Goal: Task Accomplishment & Management: Use online tool/utility

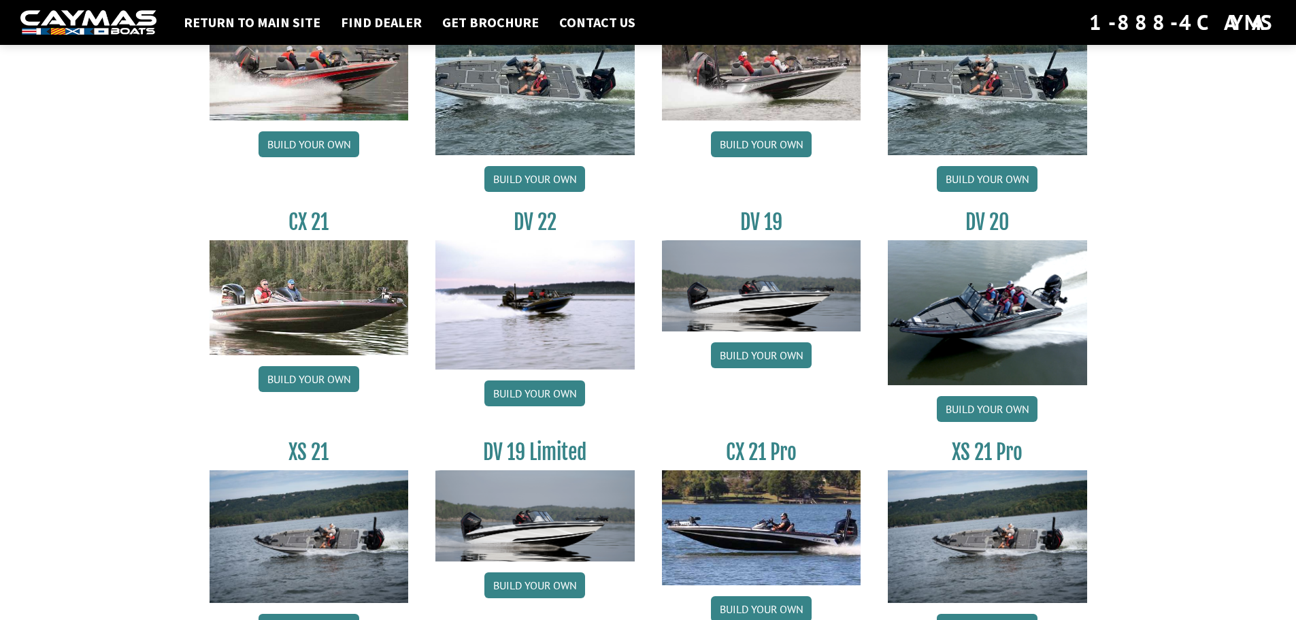
scroll to position [1429, 0]
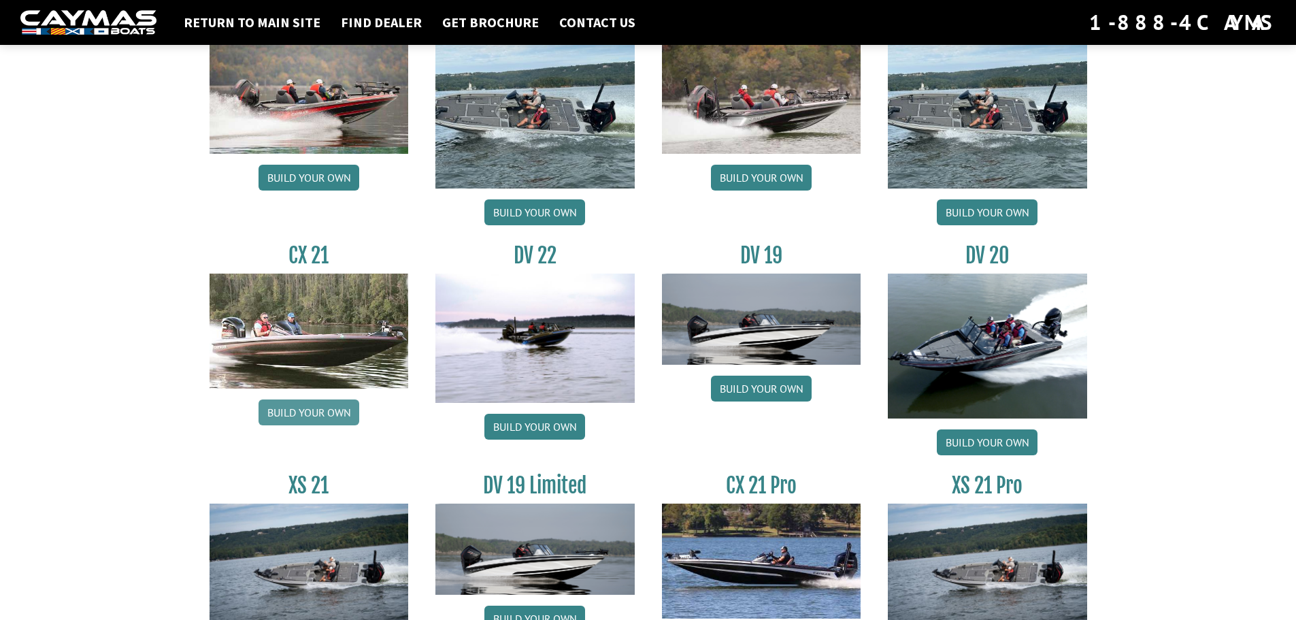
click at [297, 412] on link "Build your own" at bounding box center [308, 412] width 101 height 26
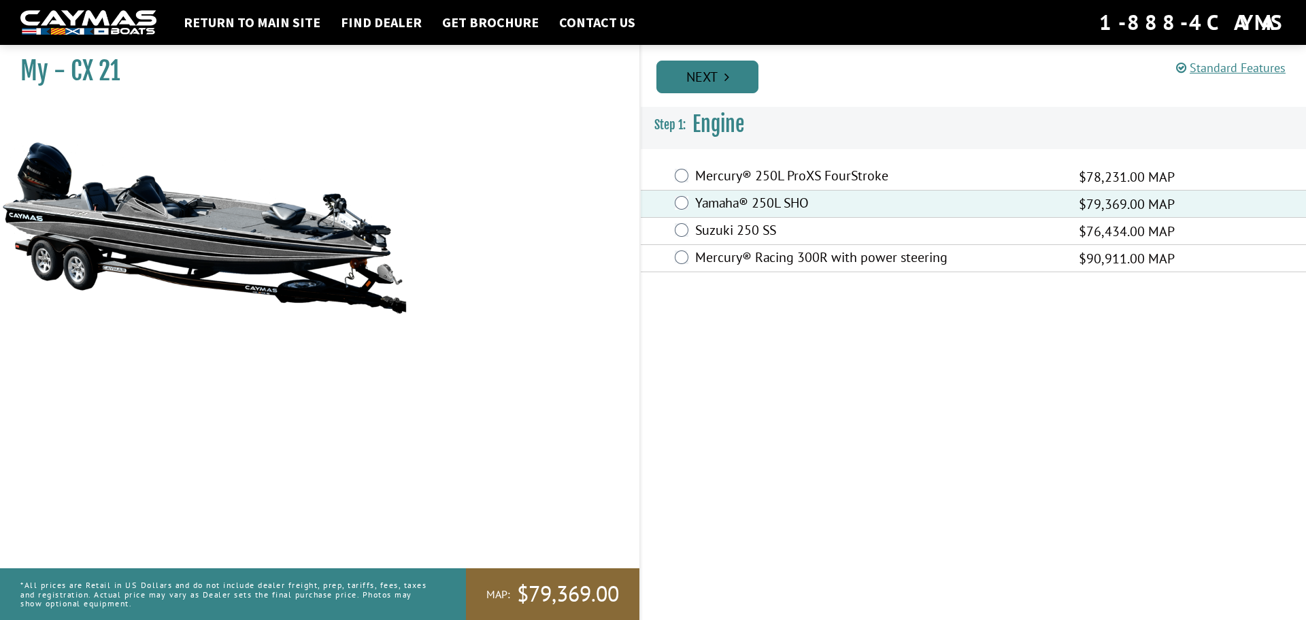
click at [699, 72] on link "Next" at bounding box center [707, 77] width 102 height 33
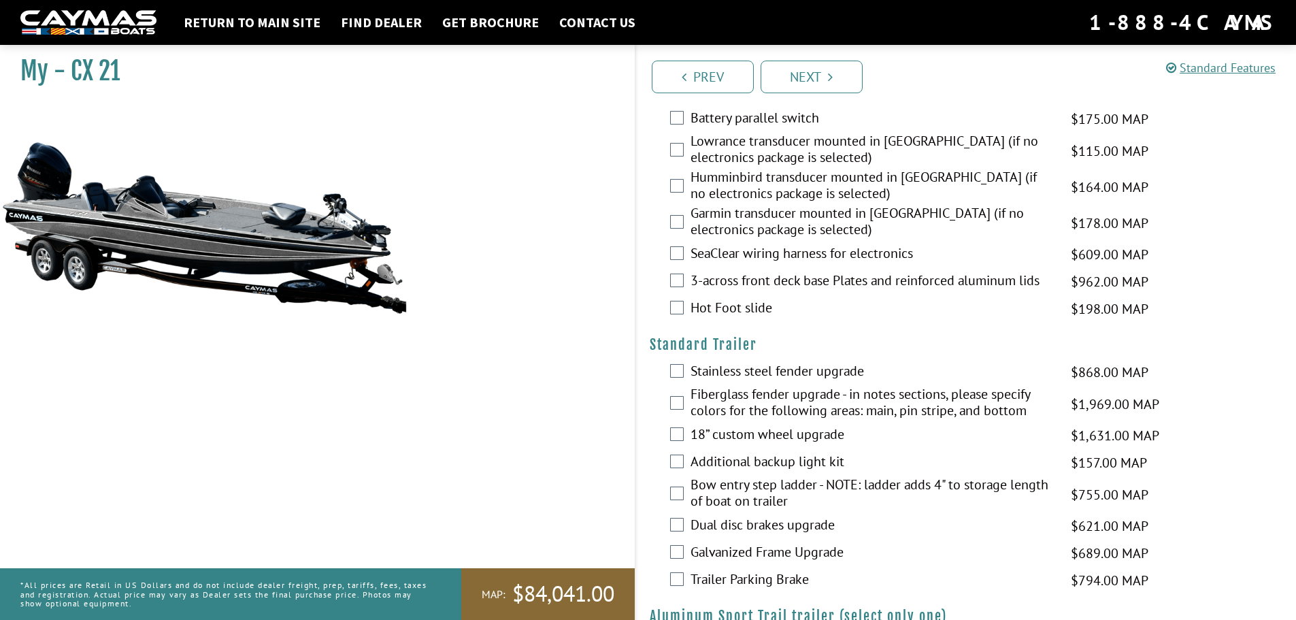
scroll to position [1768, 0]
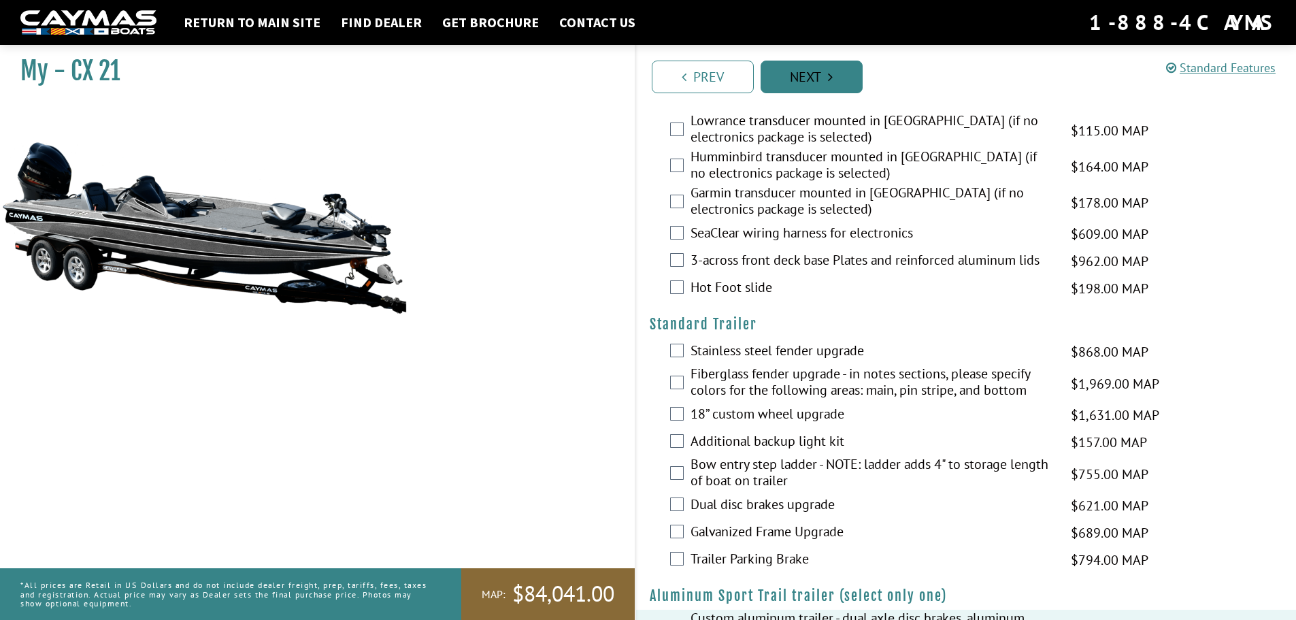
click at [803, 76] on link "Next" at bounding box center [812, 77] width 102 height 33
click at [817, 75] on link "Next" at bounding box center [812, 77] width 102 height 33
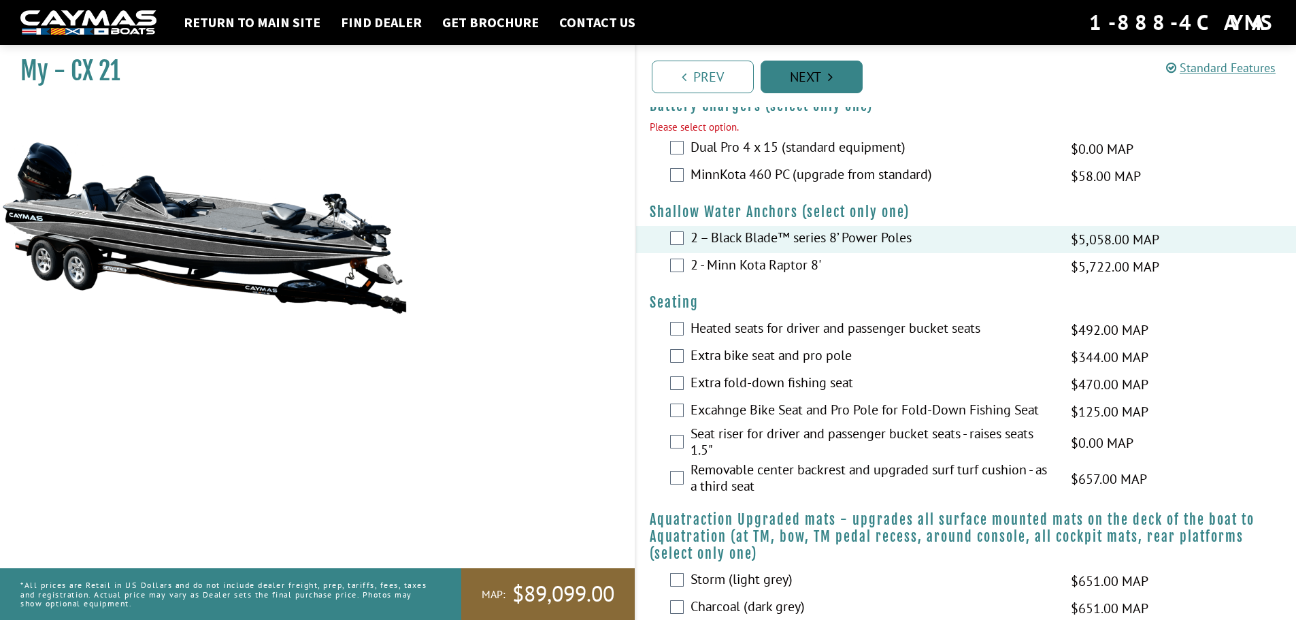
scroll to position [648, 0]
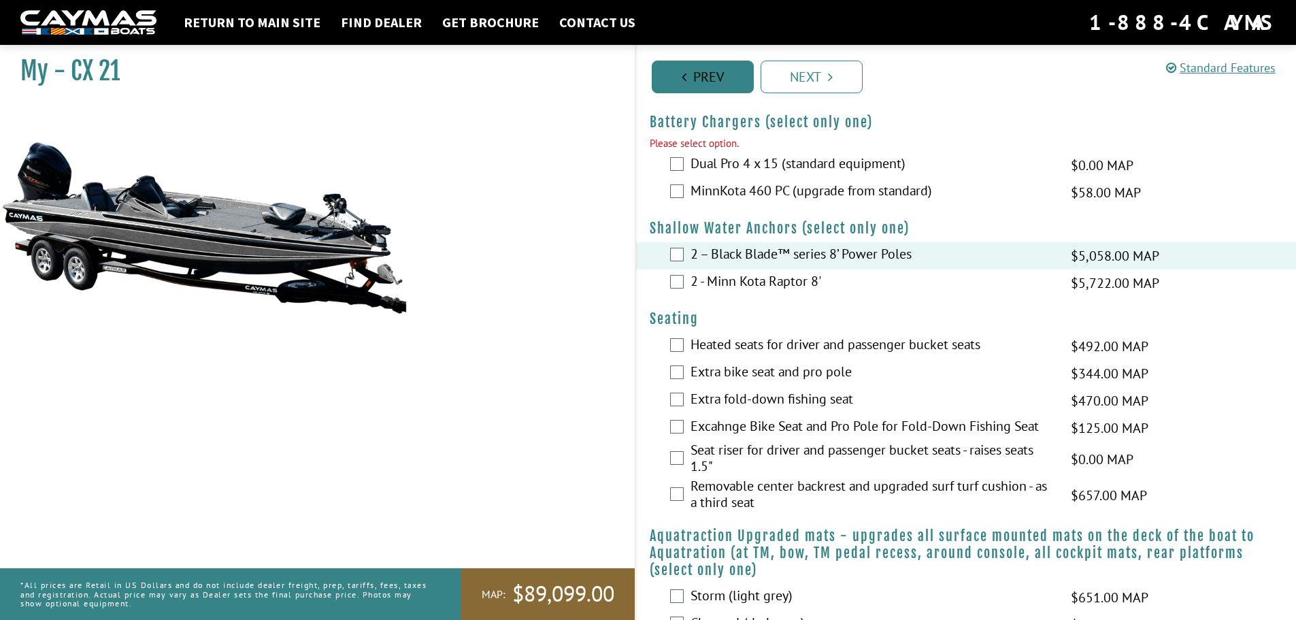
click at [715, 76] on link "Prev" at bounding box center [703, 77] width 102 height 33
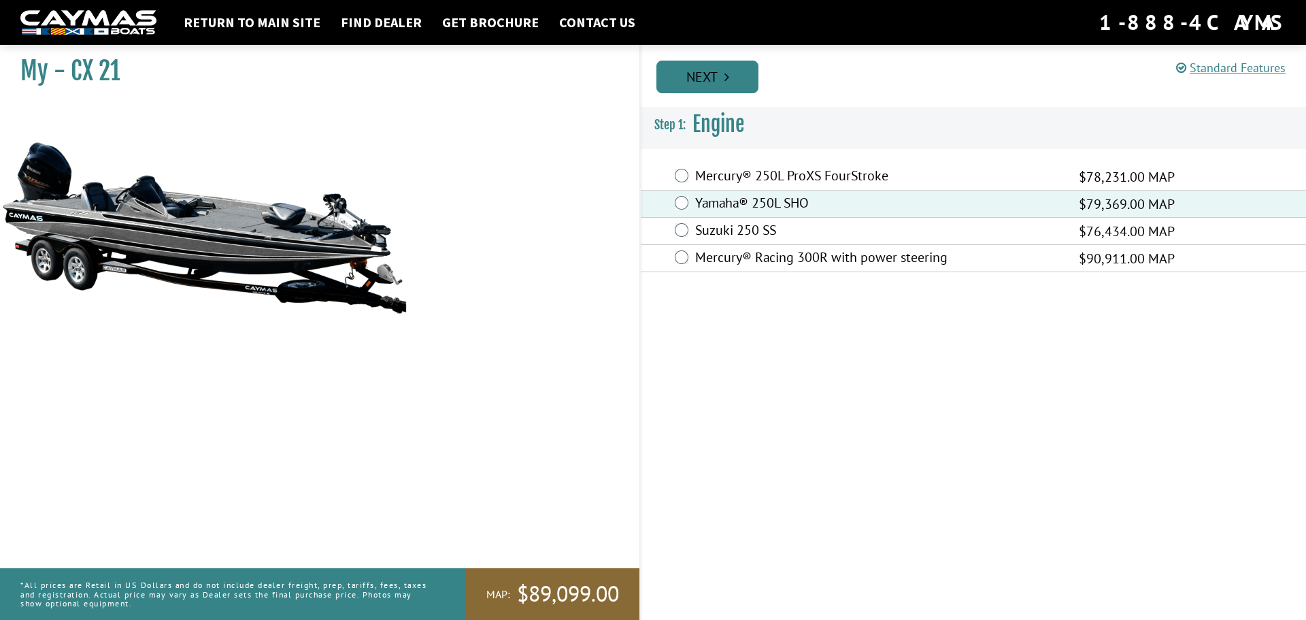
click at [718, 75] on link "Next" at bounding box center [707, 77] width 102 height 33
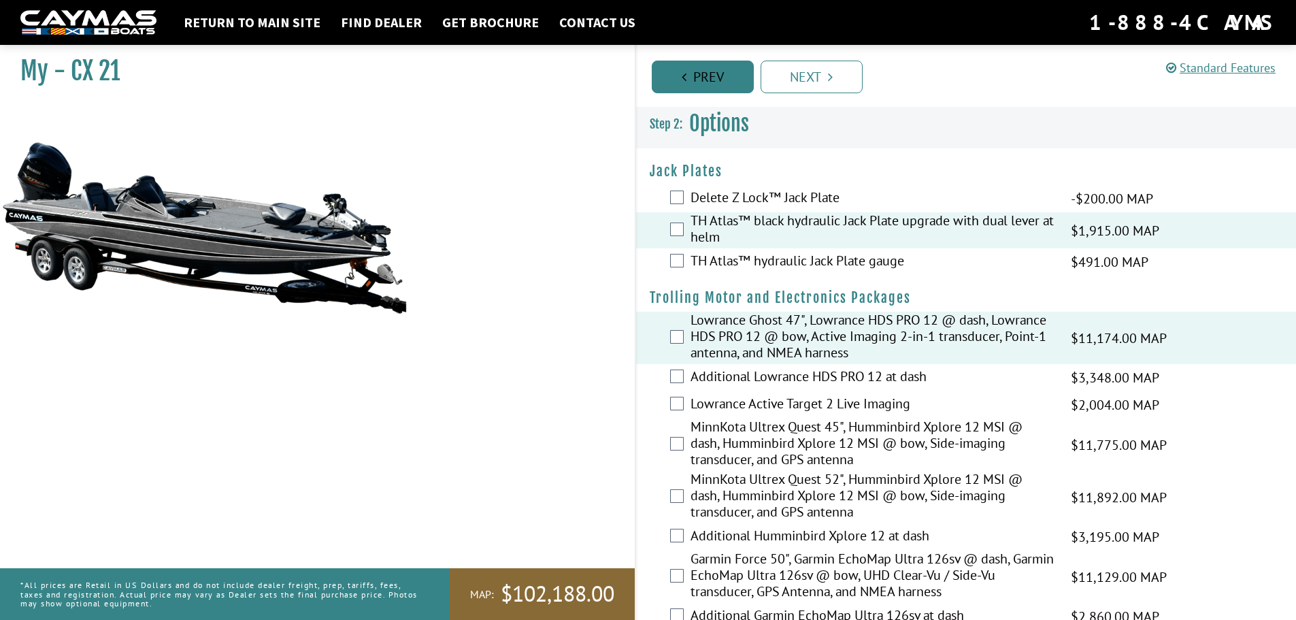
click at [717, 78] on link "Prev" at bounding box center [703, 77] width 102 height 33
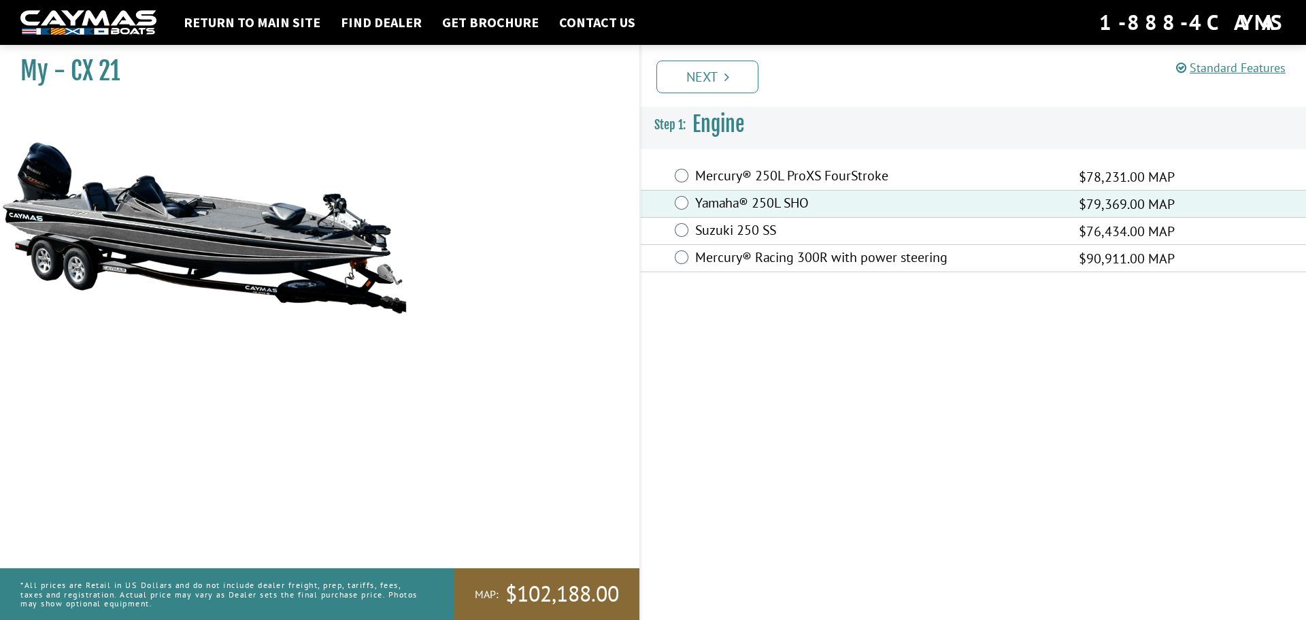
click at [717, 78] on link "Next" at bounding box center [707, 77] width 102 height 33
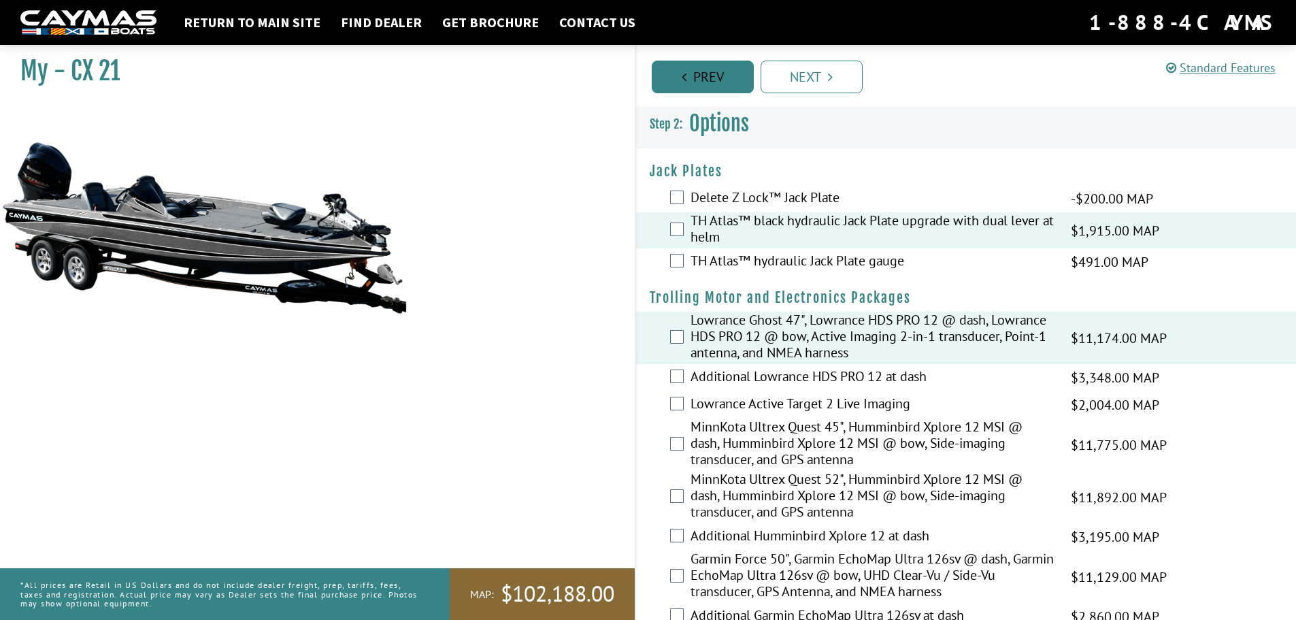
click at [717, 78] on link "Prev" at bounding box center [703, 77] width 102 height 33
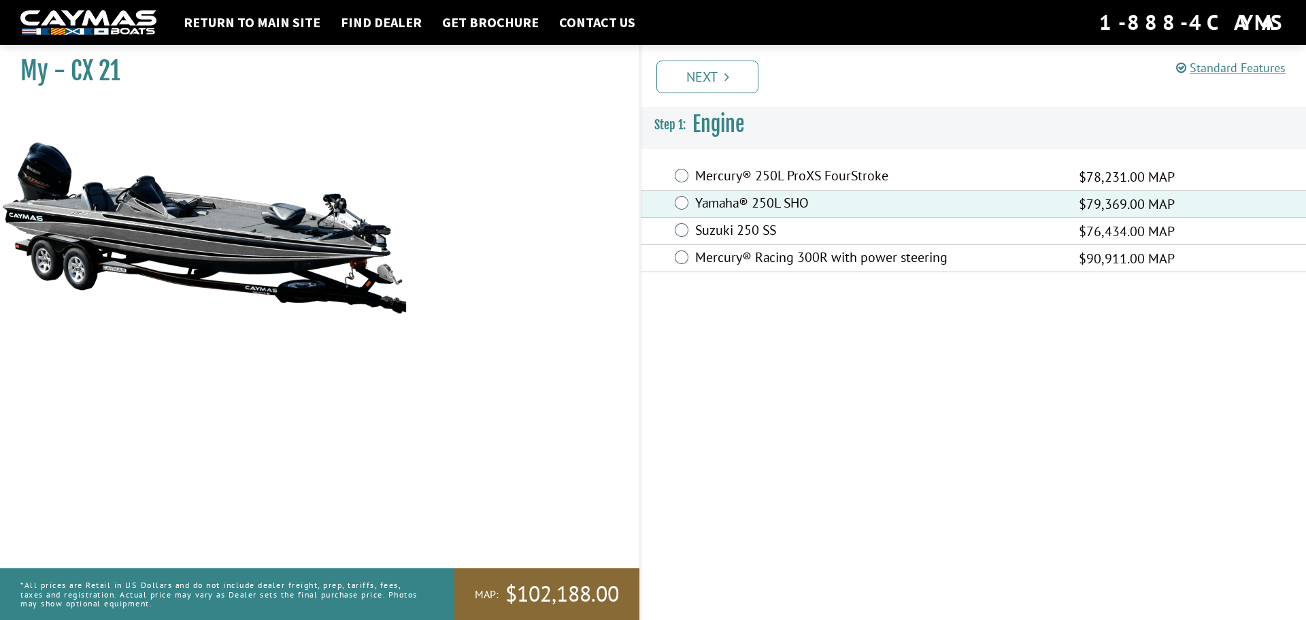
click at [717, 78] on link "Next" at bounding box center [707, 77] width 102 height 33
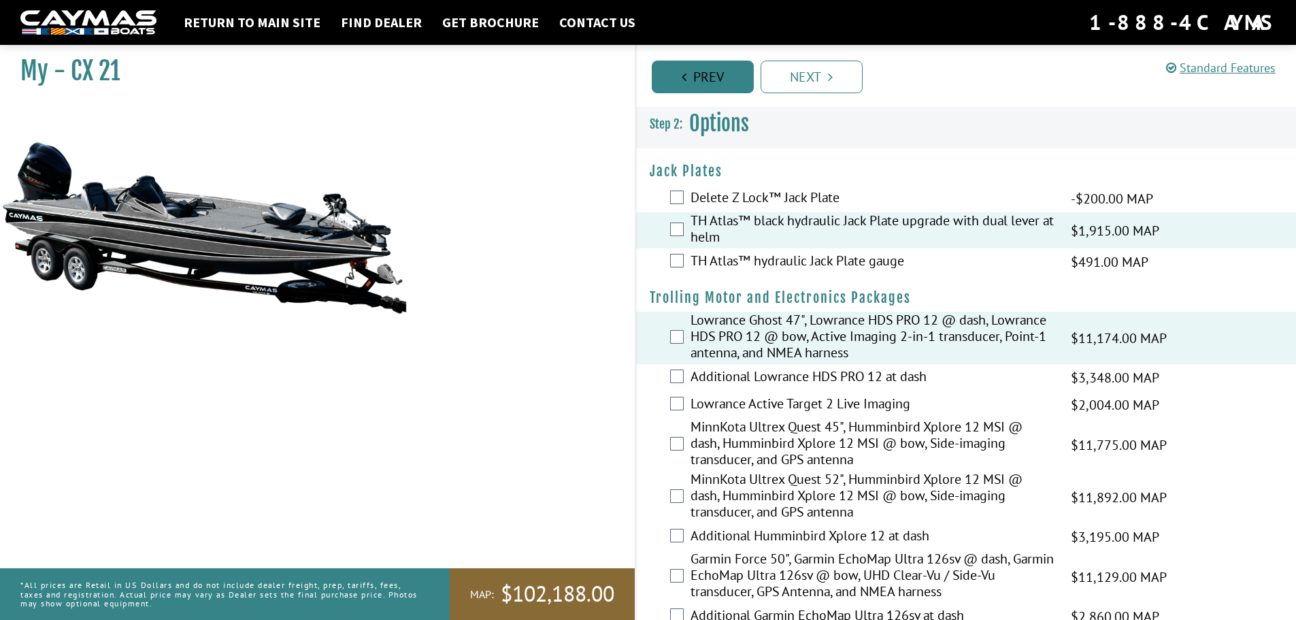
click at [717, 78] on link "Prev" at bounding box center [703, 77] width 102 height 33
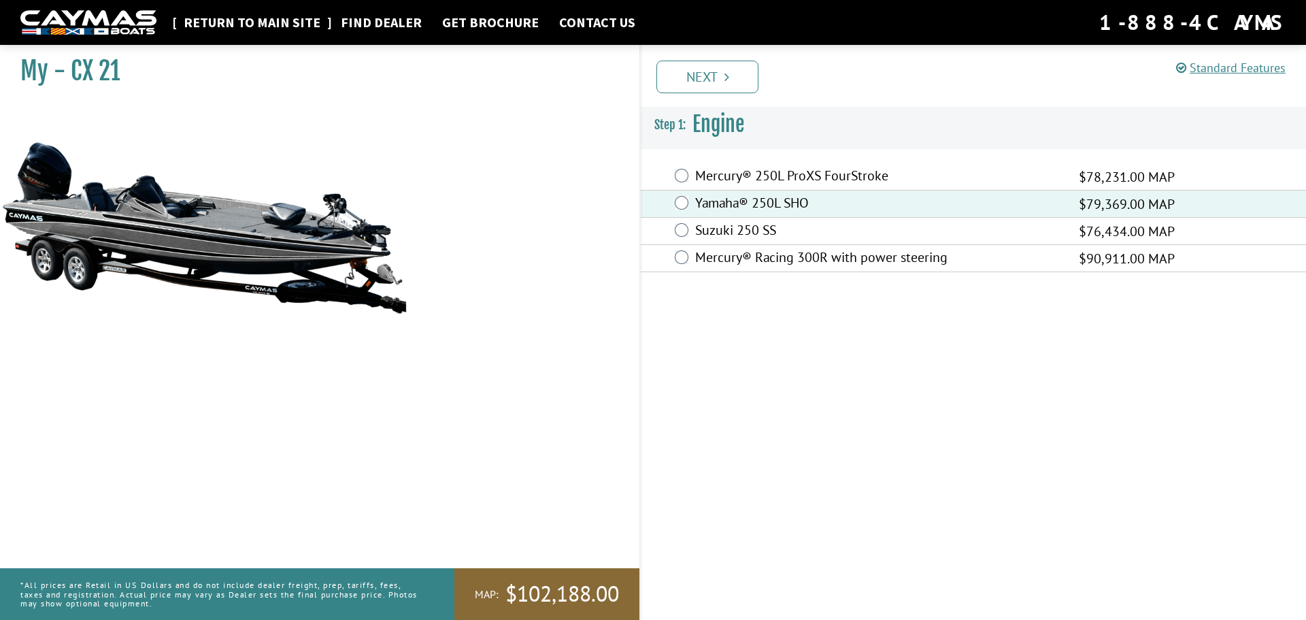
click at [224, 24] on link "Return to main site" at bounding box center [252, 23] width 150 height 18
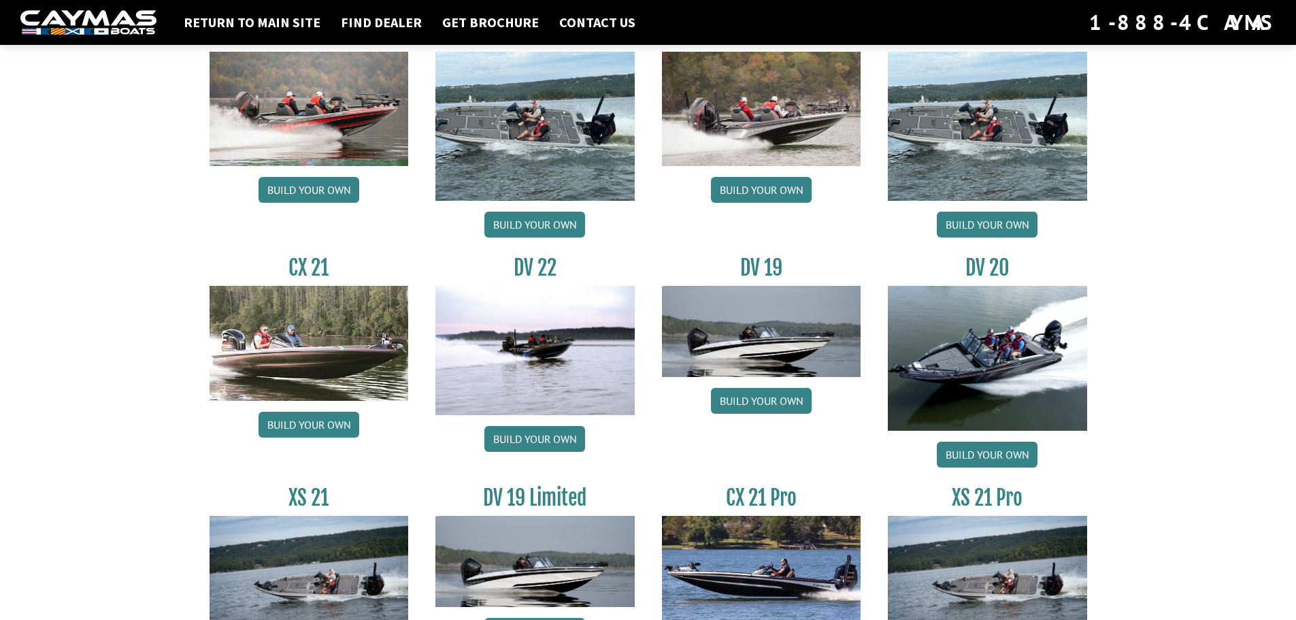
scroll to position [1429, 0]
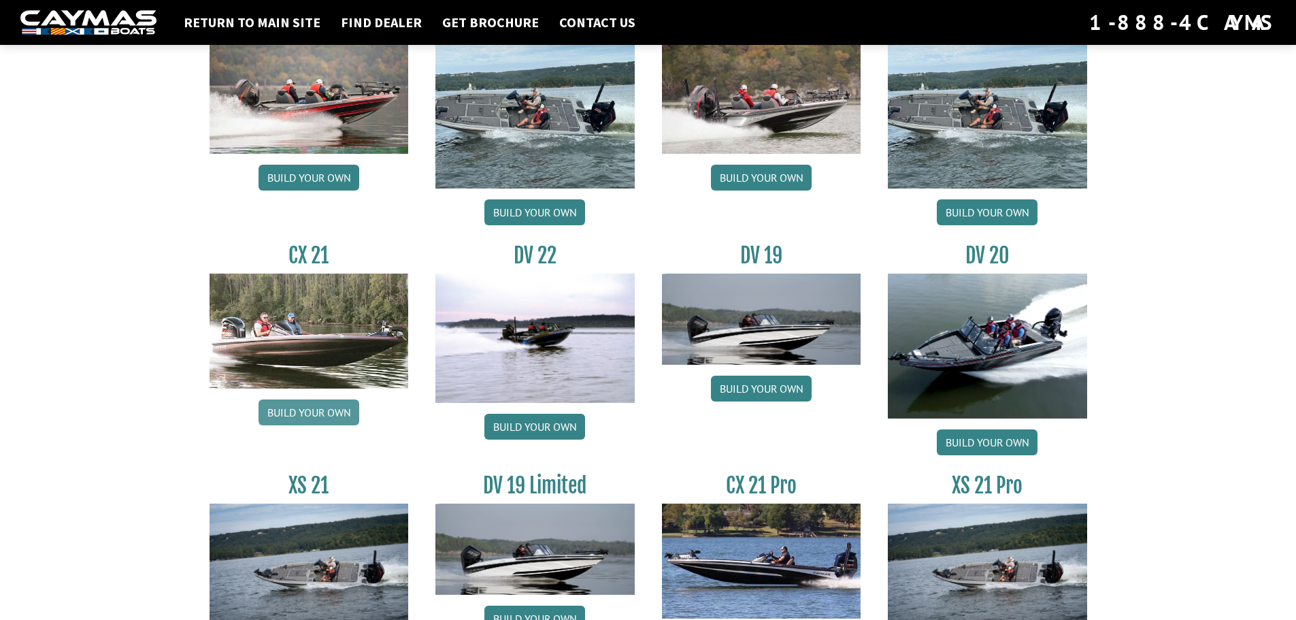
click at [317, 409] on link "Build your own" at bounding box center [308, 412] width 101 height 26
